Goal: Find specific page/section

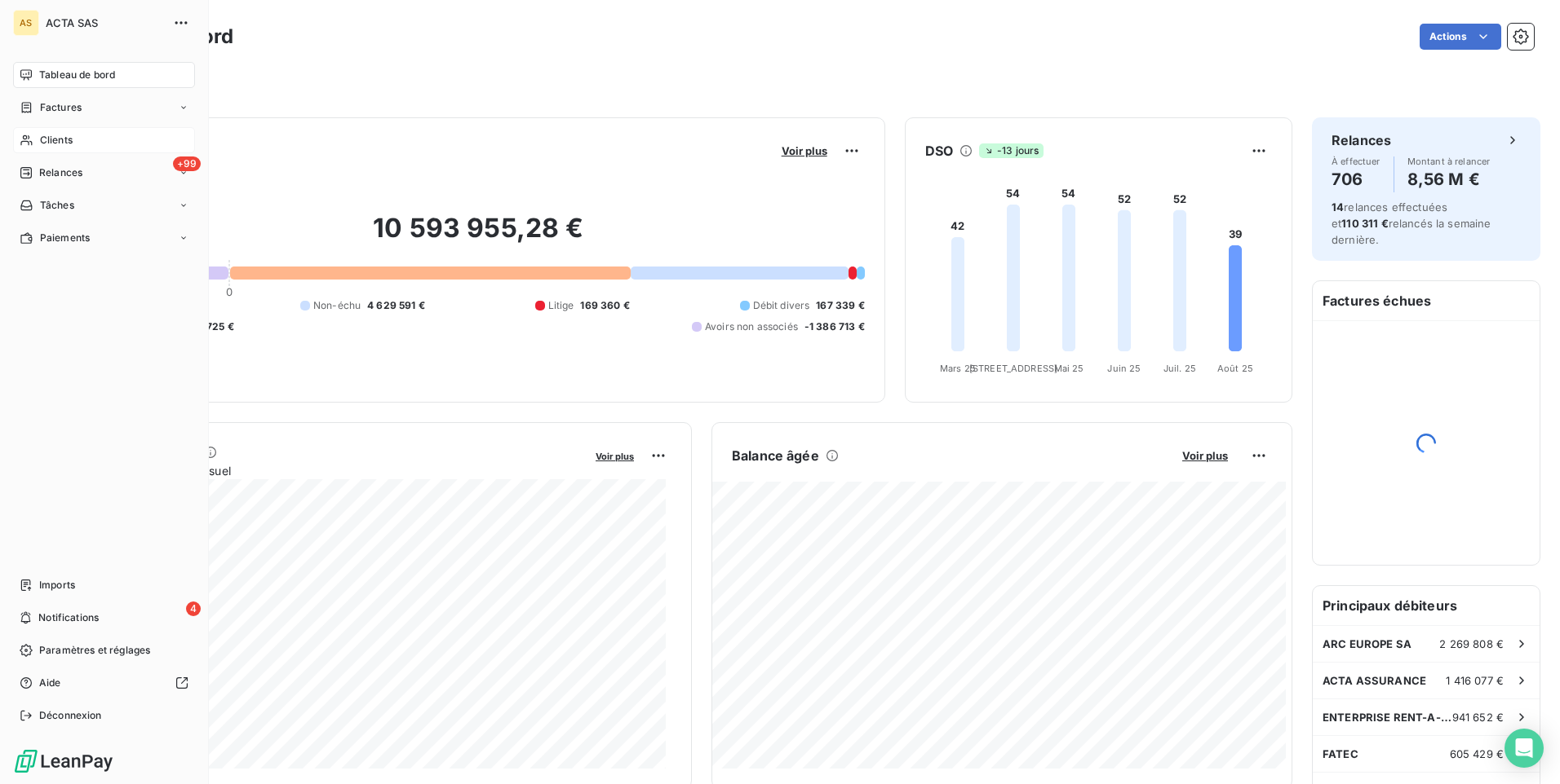
click at [54, 136] on span "Clients" at bounding box center [56, 140] width 33 height 15
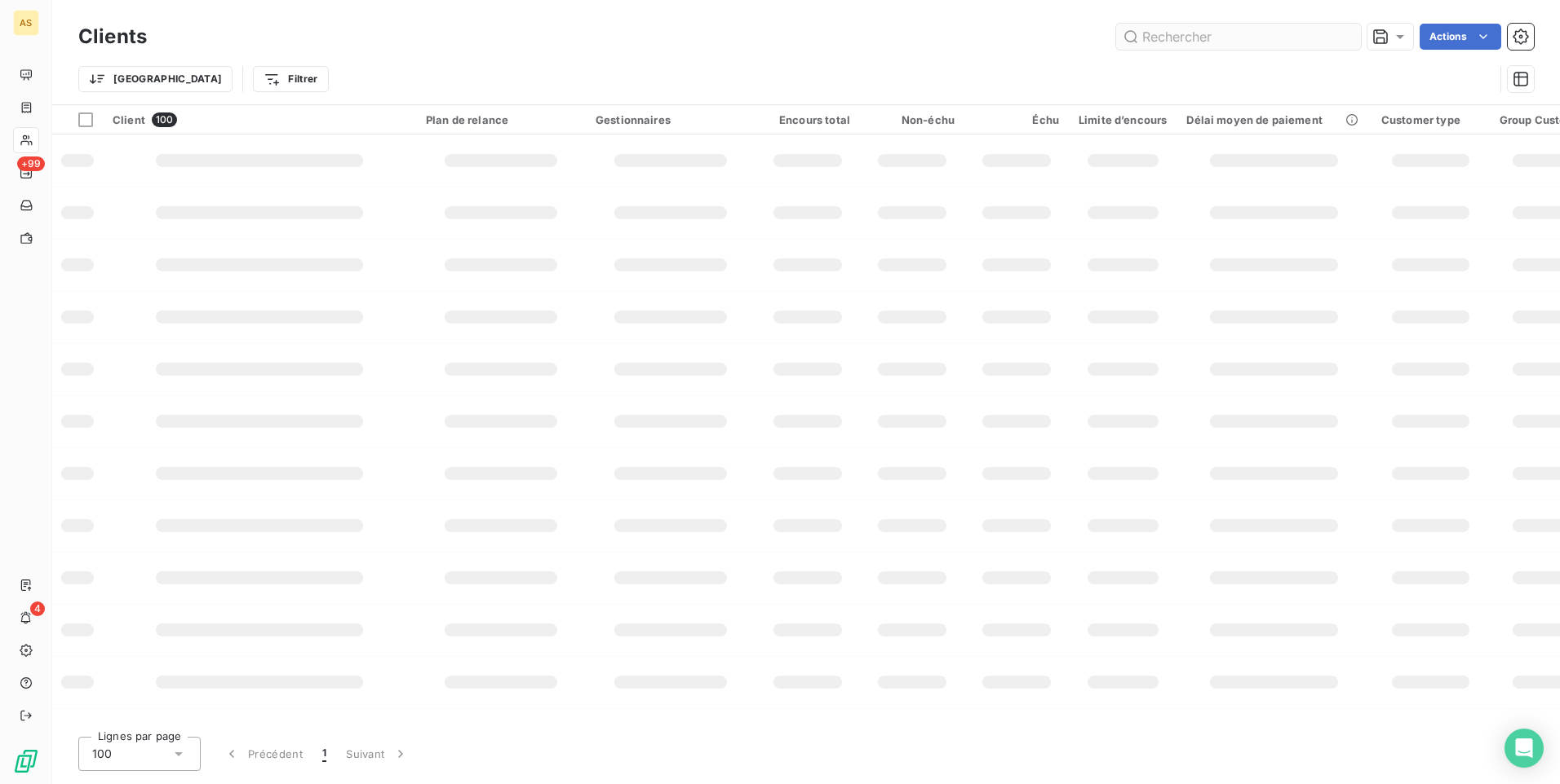
click at [1156, 35] on input "text" at bounding box center [1238, 37] width 245 height 26
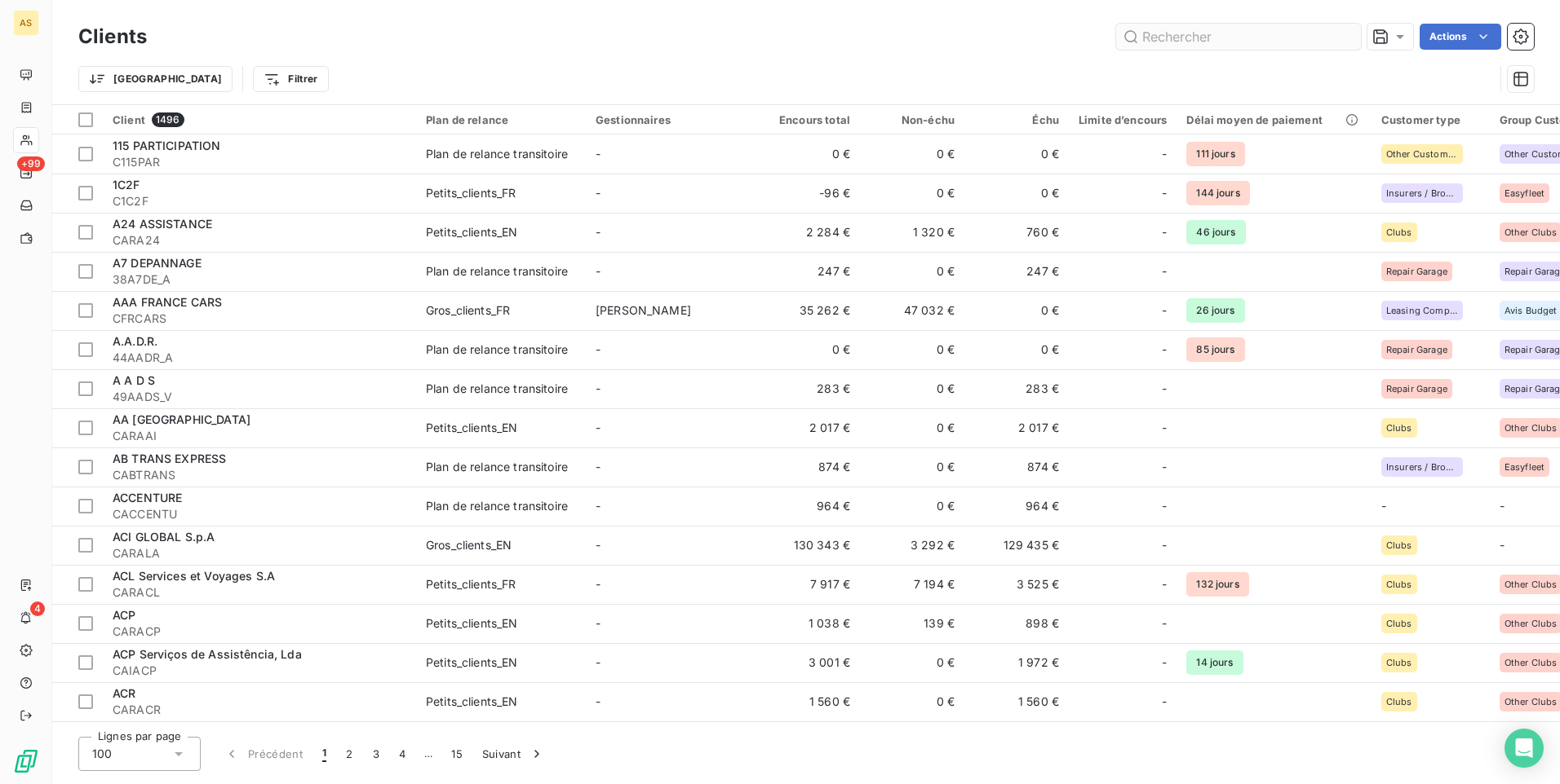
click at [1156, 35] on input "text" at bounding box center [1238, 37] width 245 height 26
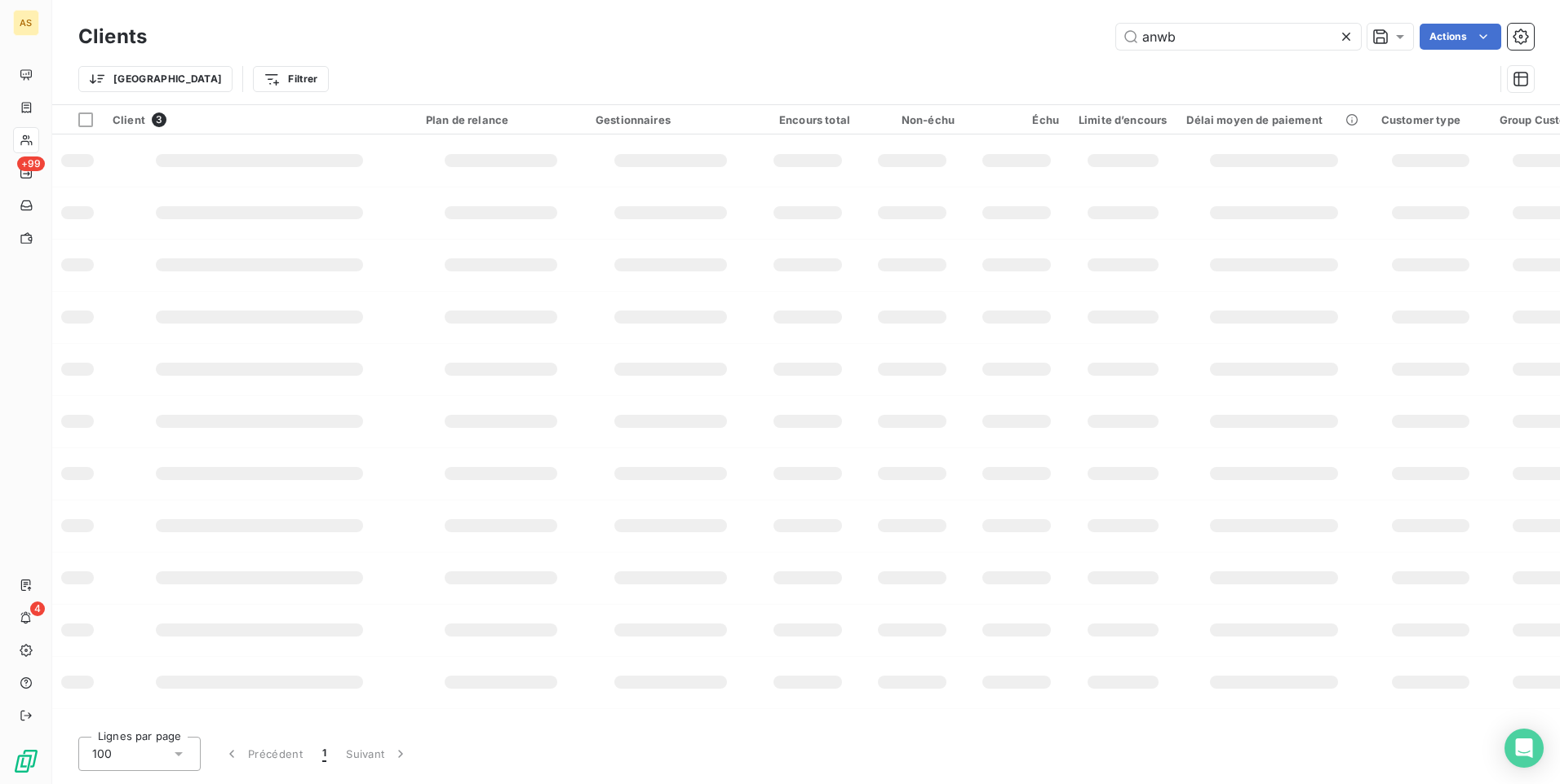
type input "anwb"
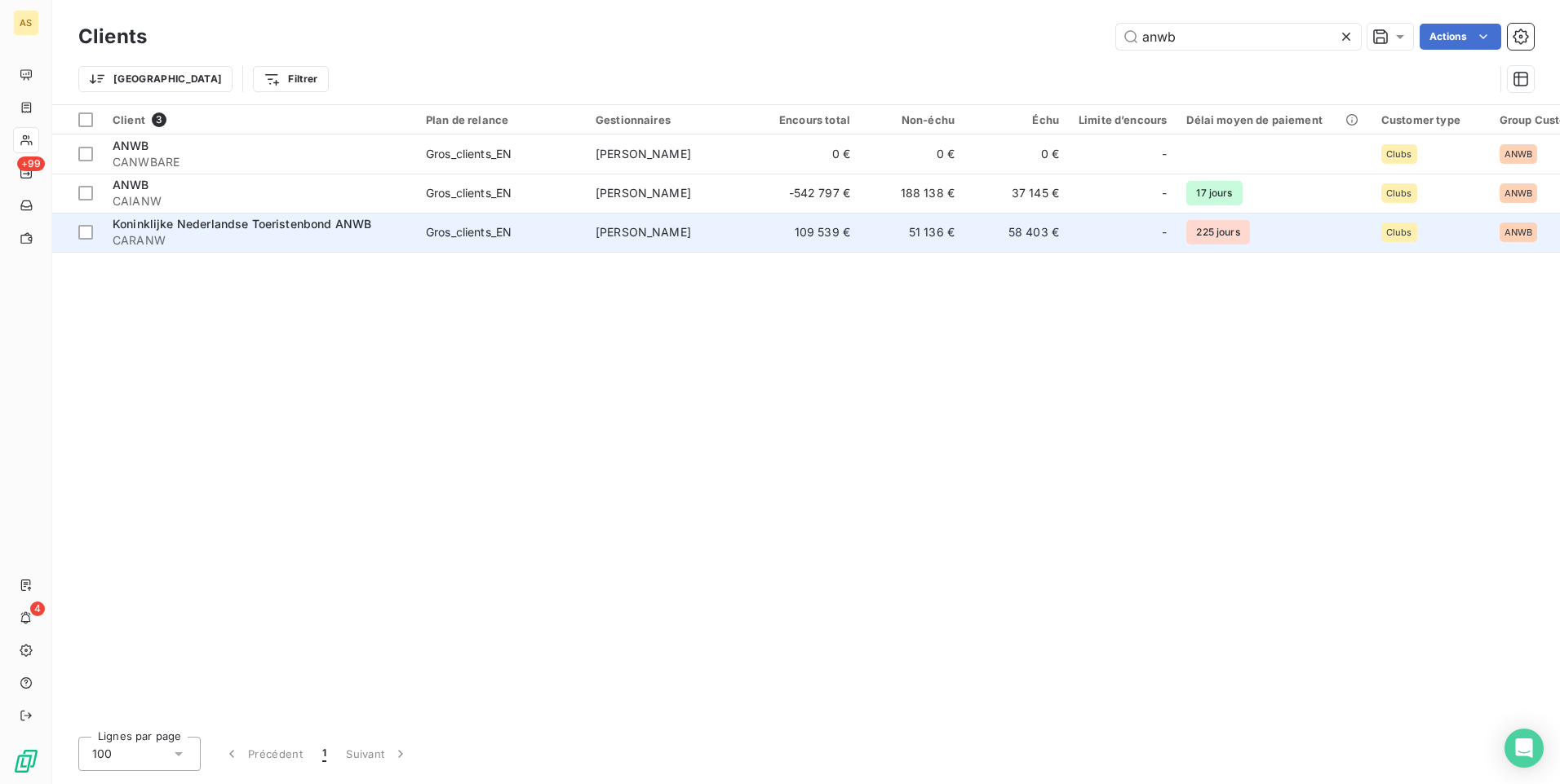
click at [305, 223] on span "Koninklijke Nederlandse Toeristenbond ANWB" at bounding box center [242, 224] width 259 height 14
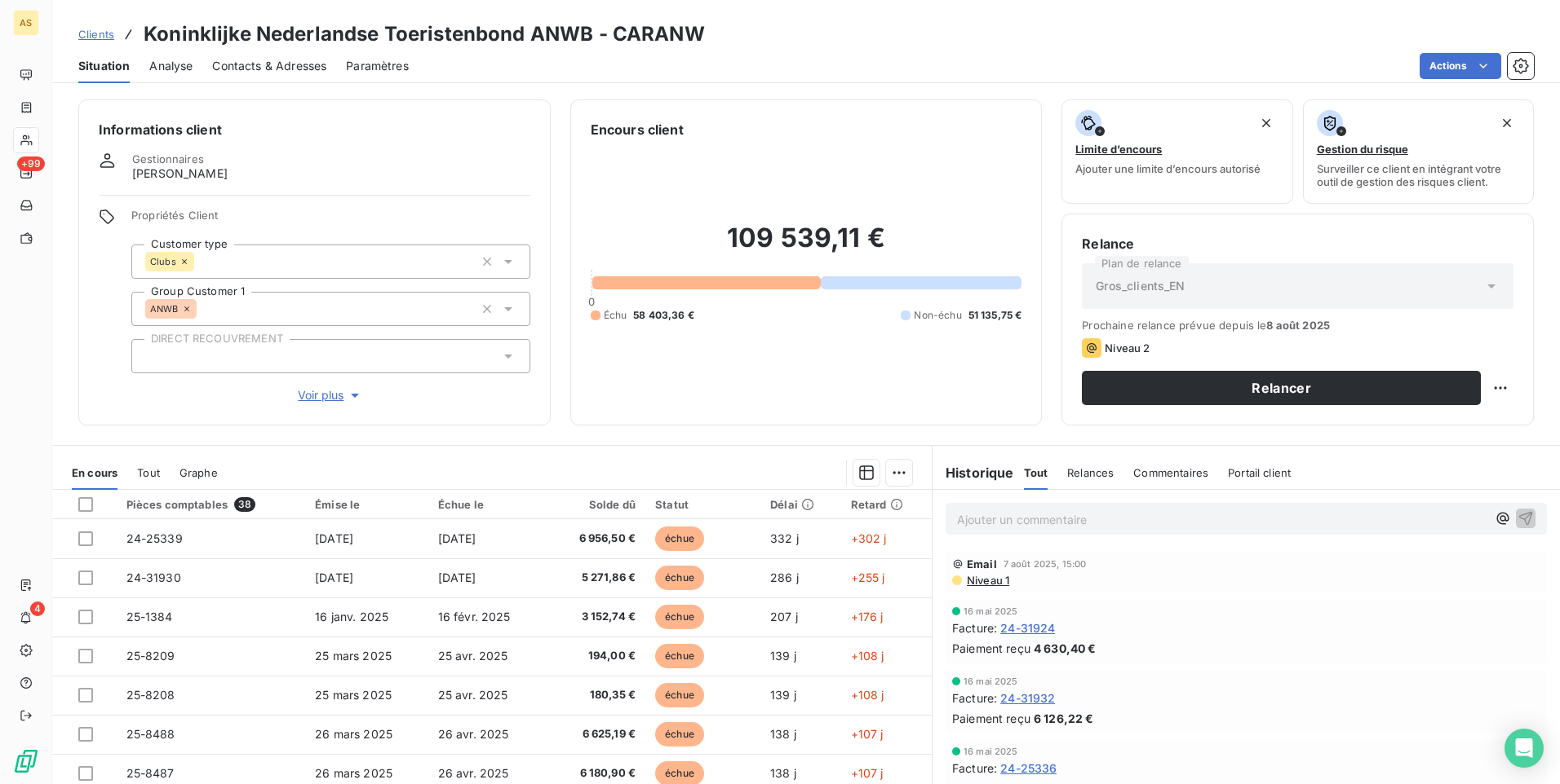
click at [982, 582] on span "Niveau 1" at bounding box center [987, 580] width 44 height 13
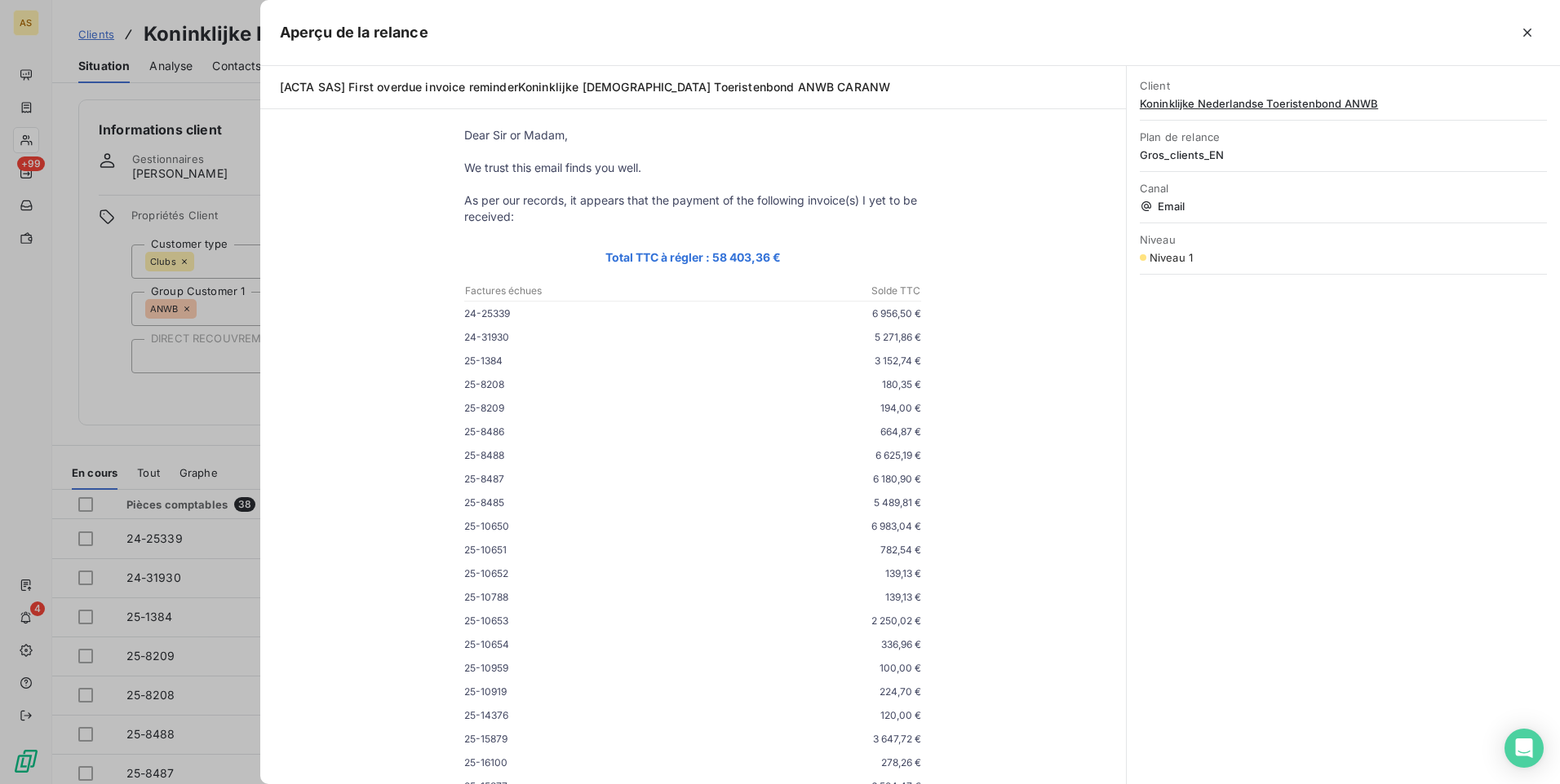
scroll to position [81, 0]
